Goal: Navigation & Orientation: Find specific page/section

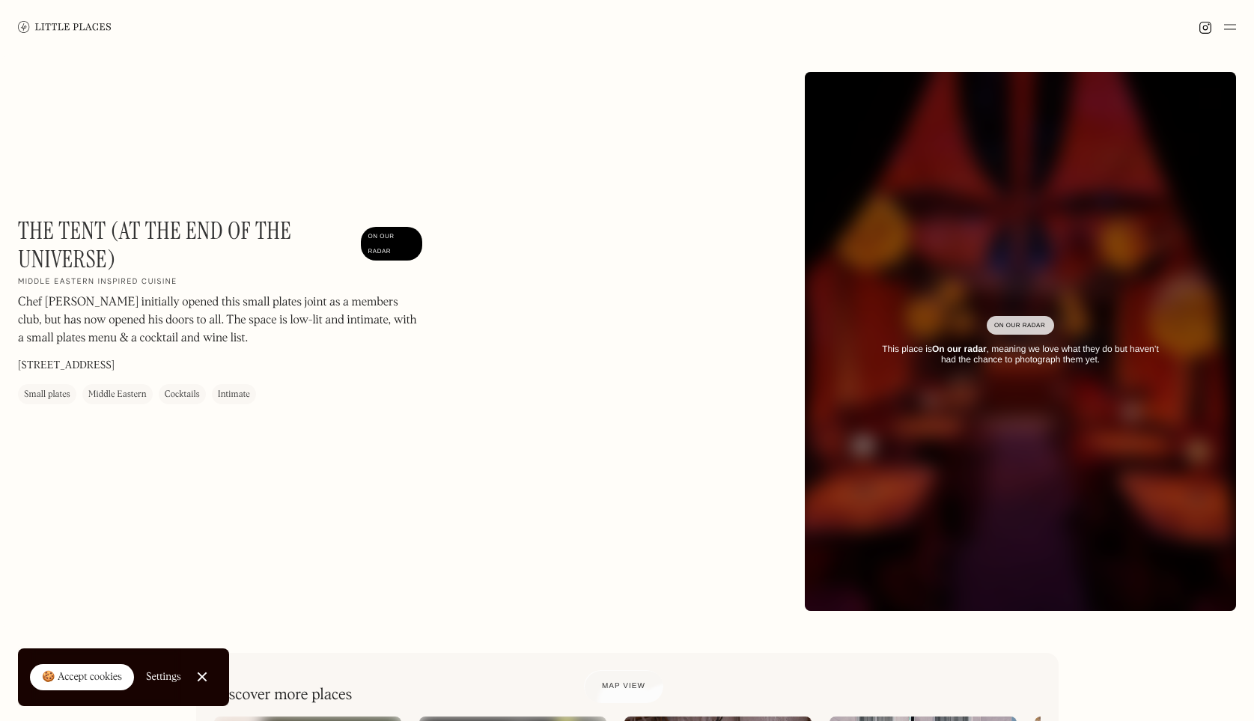
click at [72, 37] on link at bounding box center [65, 27] width 94 height 54
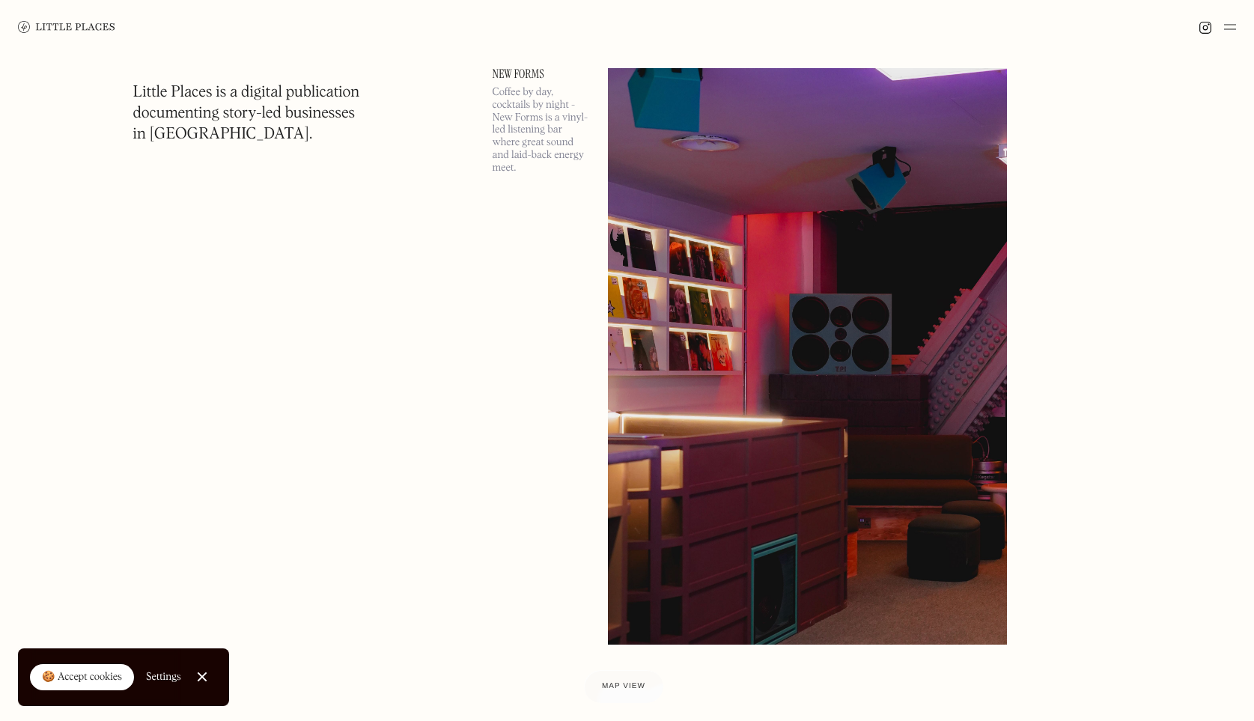
scroll to position [8676, 0]
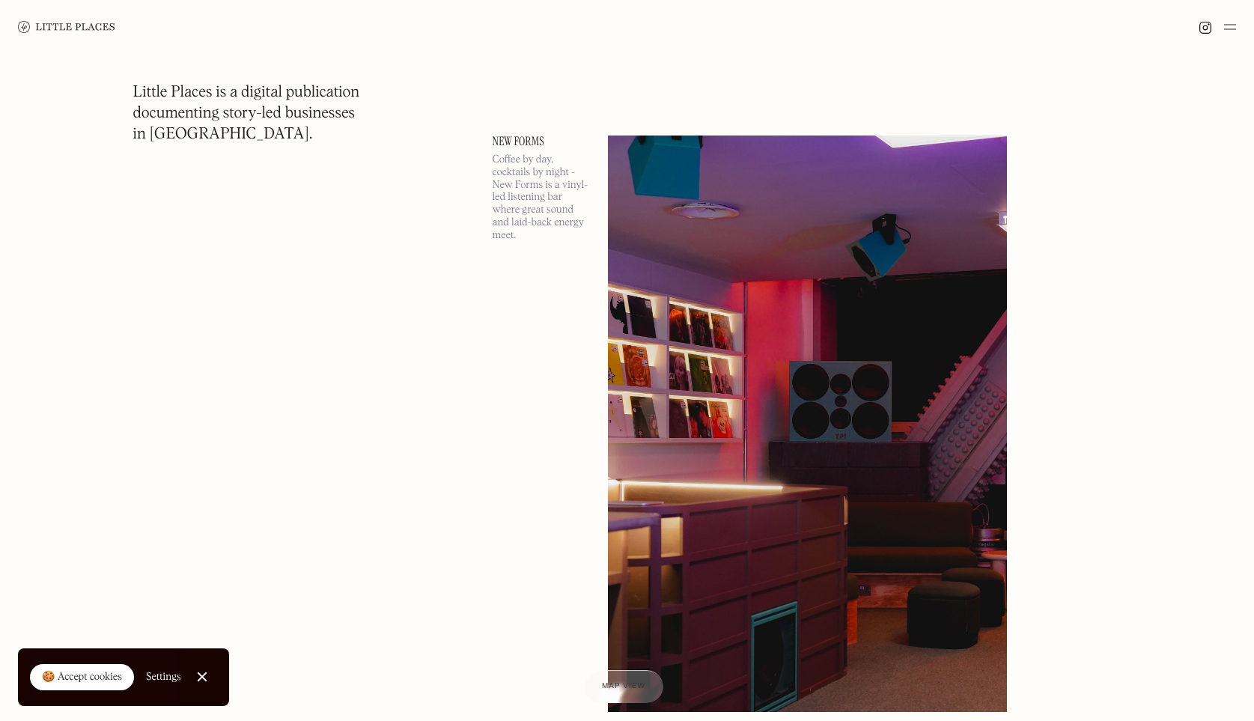
click at [536, 222] on p "Coffee by day, cocktails by night - New Forms is a vinyl-led listening bar wher…" at bounding box center [541, 198] width 97 height 88
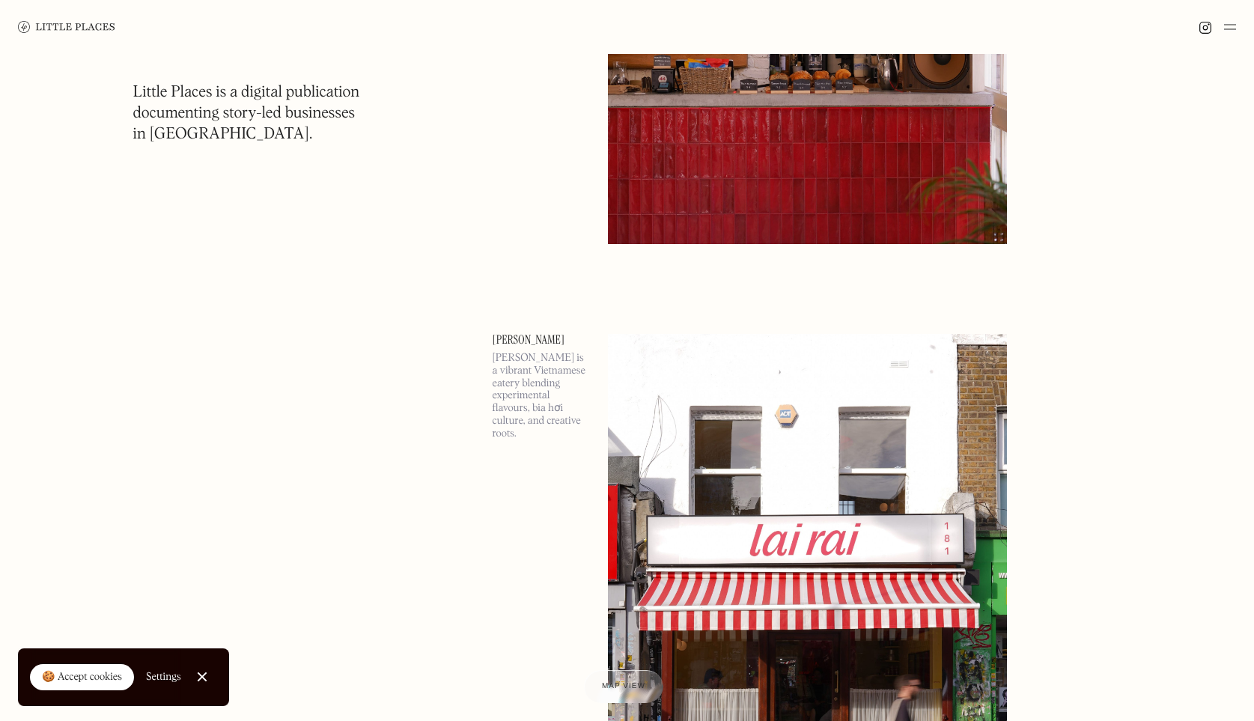
scroll to position [12012, 0]
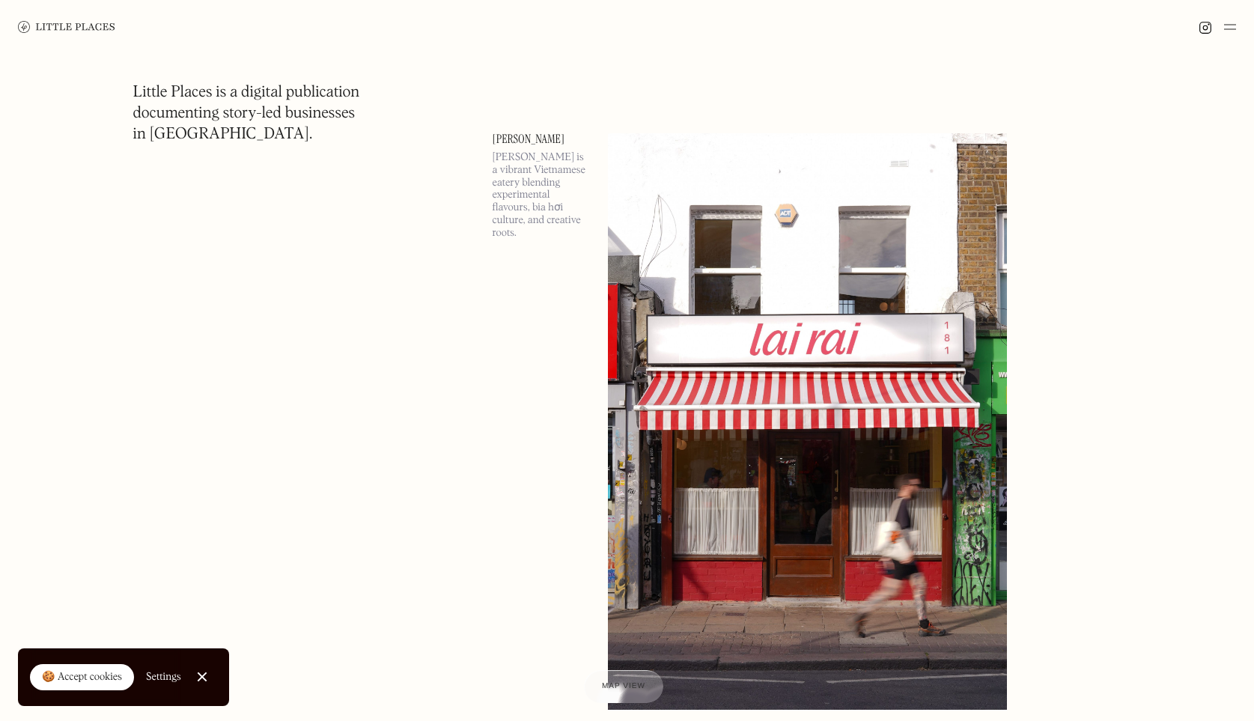
click at [37, 37] on link at bounding box center [66, 27] width 97 height 54
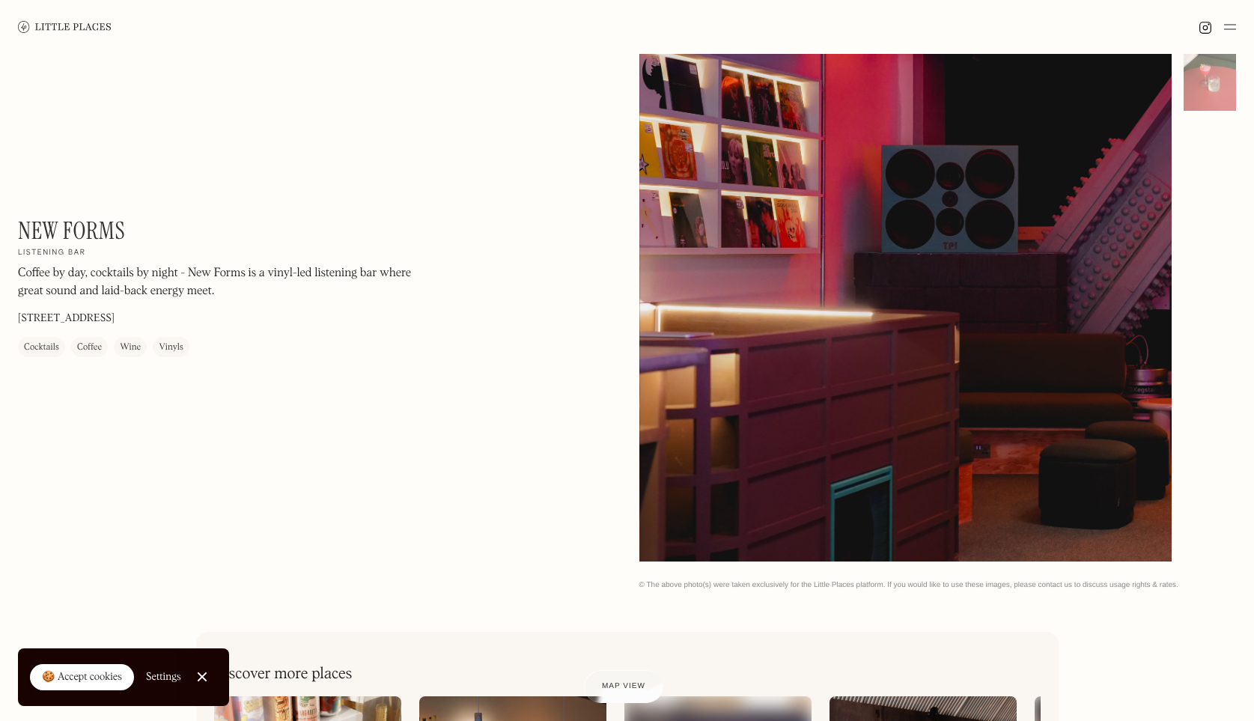
scroll to position [170, 0]
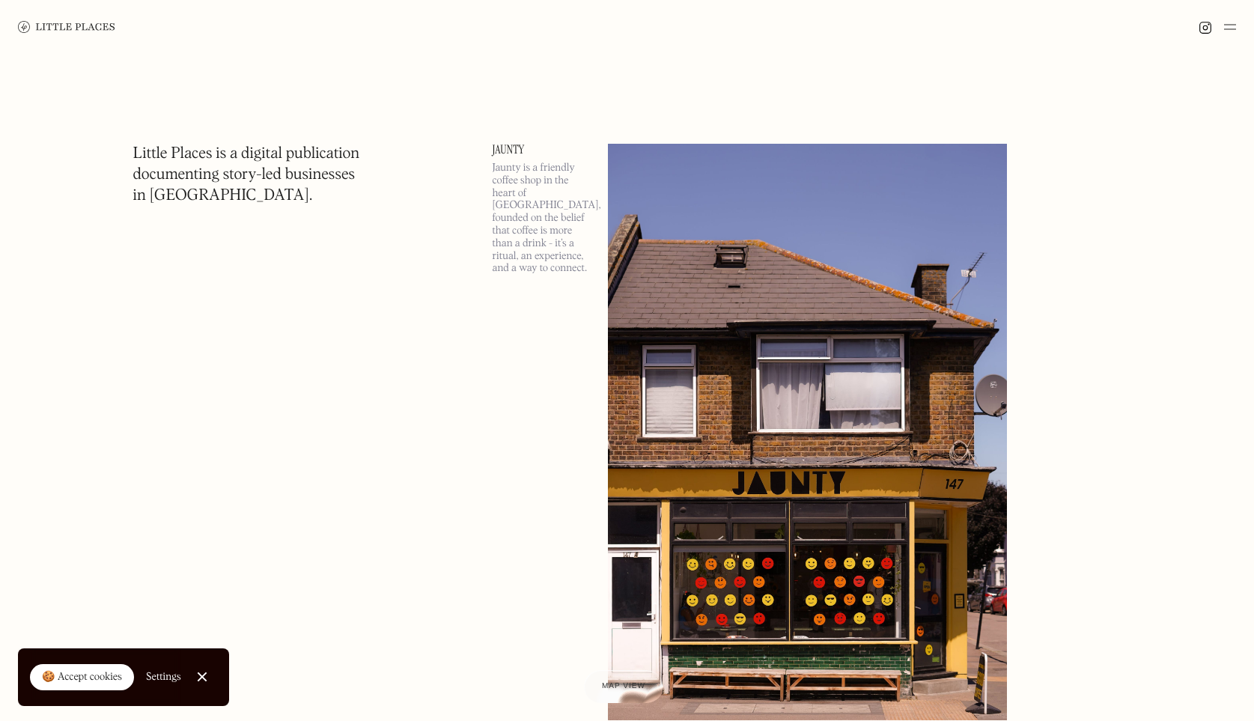
click at [1225, 20] on img at bounding box center [1230, 27] width 12 height 18
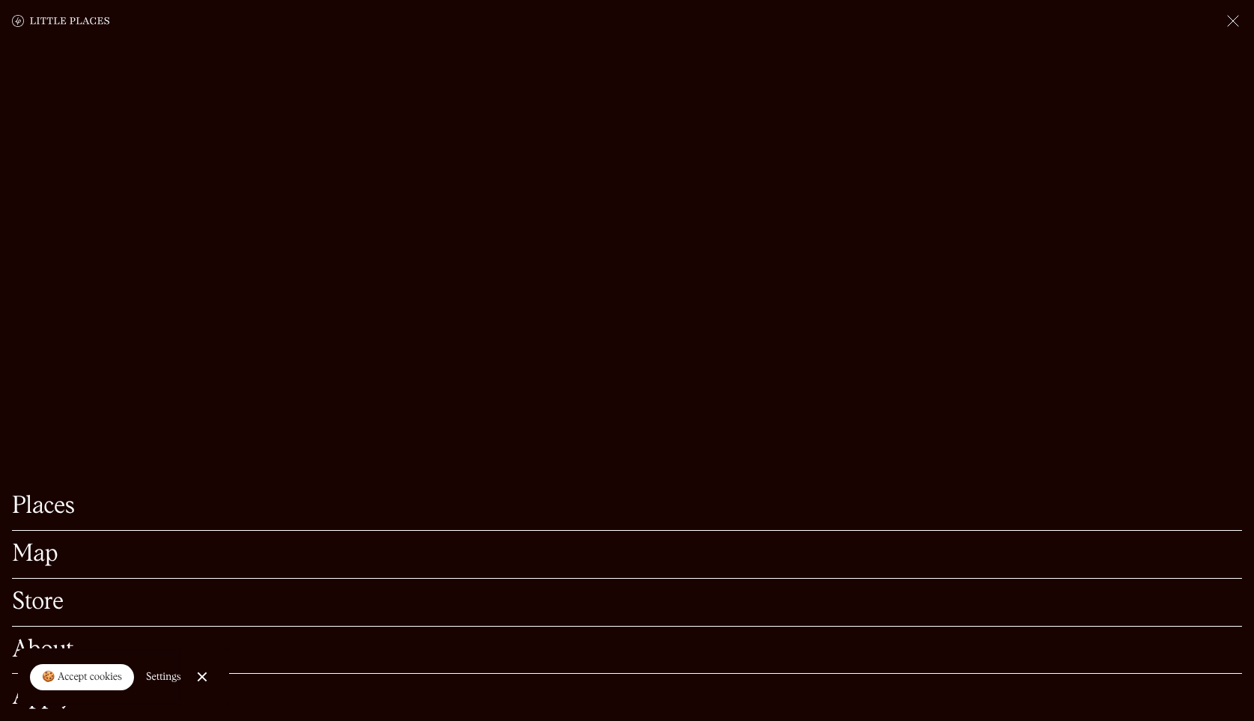
scroll to position [237, 0]
click at [51, 500] on link "Places" at bounding box center [627, 506] width 1230 height 23
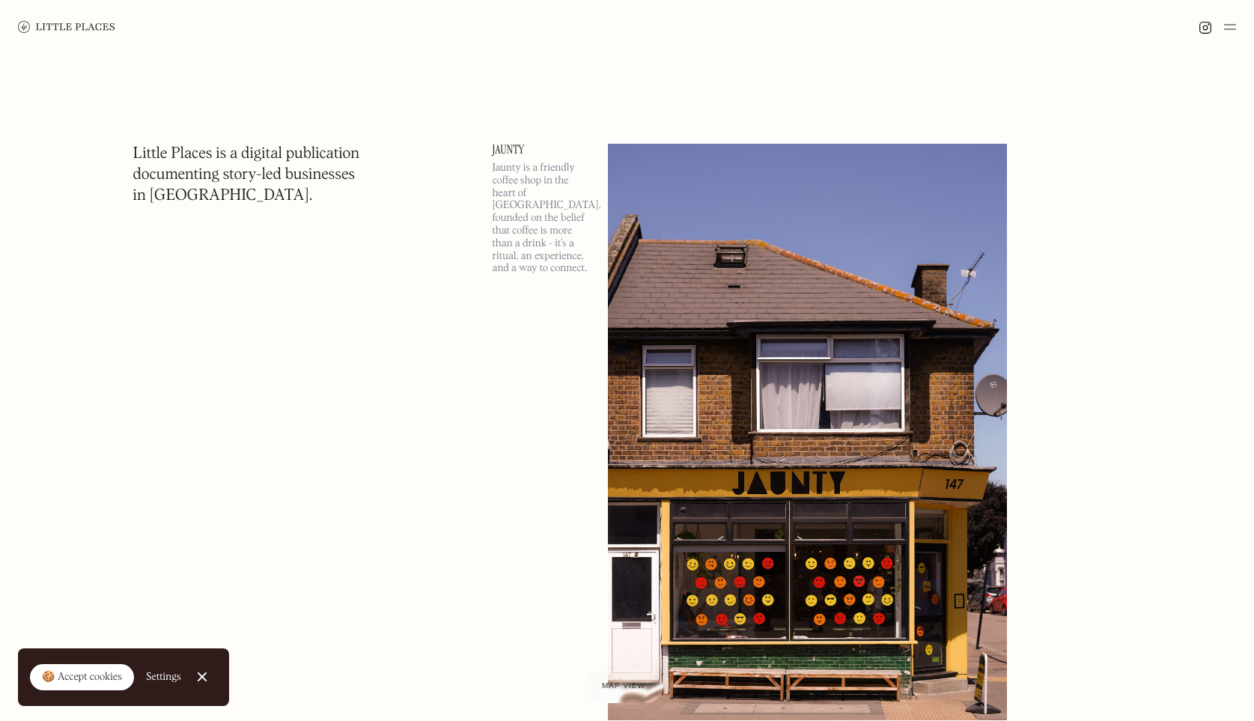
click at [1200, 37] on div at bounding box center [627, 27] width 1254 height 54
click at [209, 681] on link "Close Cookie Popup" at bounding box center [202, 677] width 30 height 30
